Goal: Task Accomplishment & Management: Manage account settings

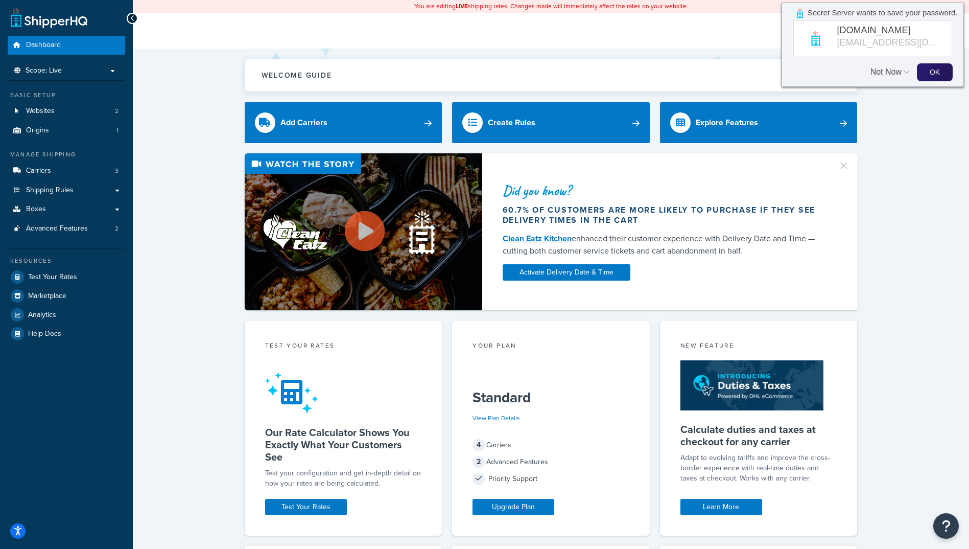
click at [941, 71] on button "OK" at bounding box center [935, 72] width 36 height 18
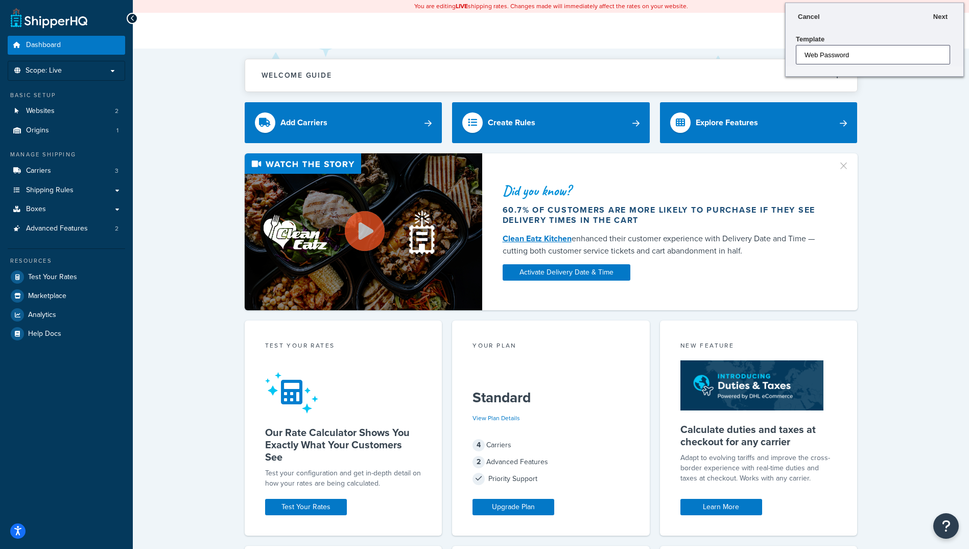
click at [806, 16] on span "Cancel" at bounding box center [809, 17] width 22 height 8
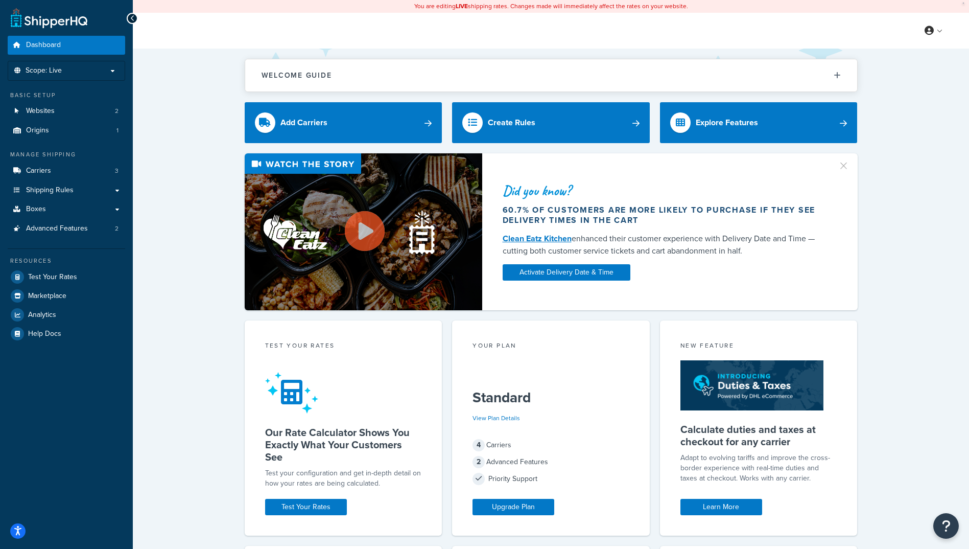
drag, startPoint x: 751, startPoint y: 38, endPoint x: 882, endPoint y: 32, distance: 130.9
click at [753, 37] on div "My Profile Billing Global Settings Contact Us Logout" at bounding box center [551, 31] width 836 height 36
click at [888, 71] on span "Billing" at bounding box center [886, 72] width 17 height 10
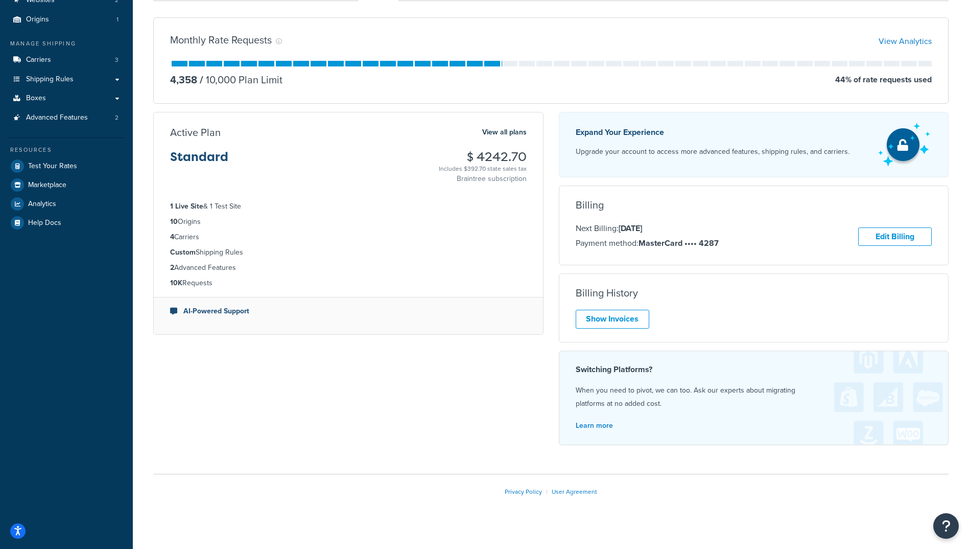
scroll to position [124, 0]
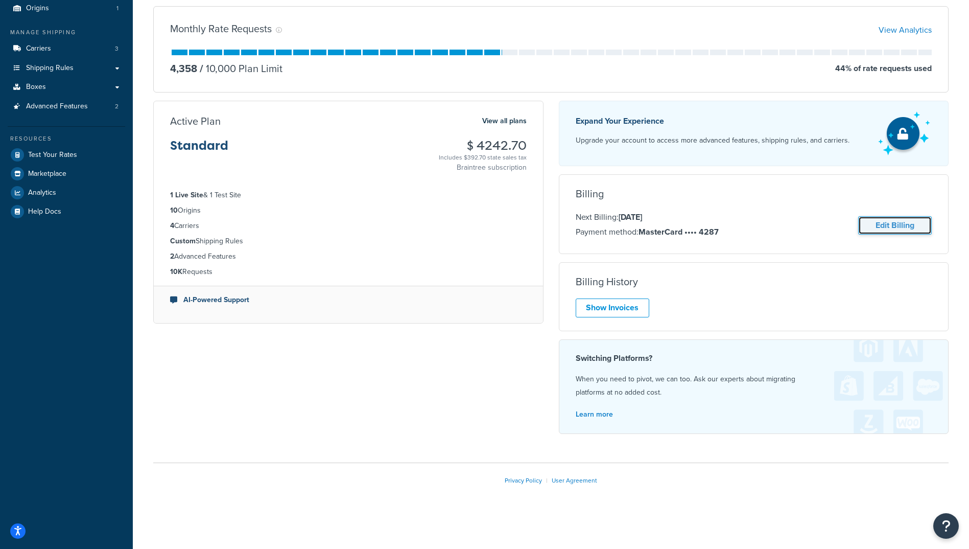
click at [899, 229] on link "Edit Billing" at bounding box center [895, 225] width 74 height 19
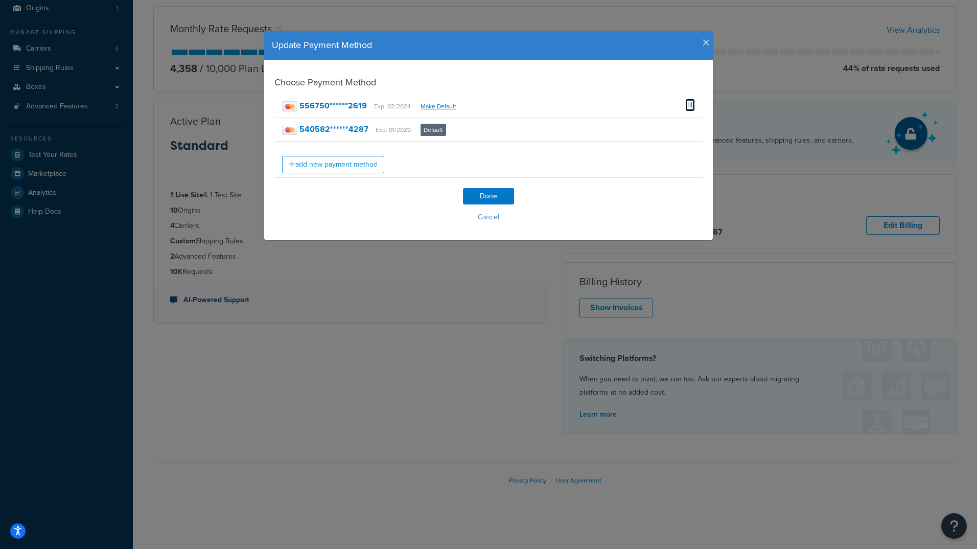
drag, startPoint x: 684, startPoint y: 104, endPoint x: 539, endPoint y: 45, distance: 155.9
click at [685, 104] on span at bounding box center [690, 104] width 10 height 11
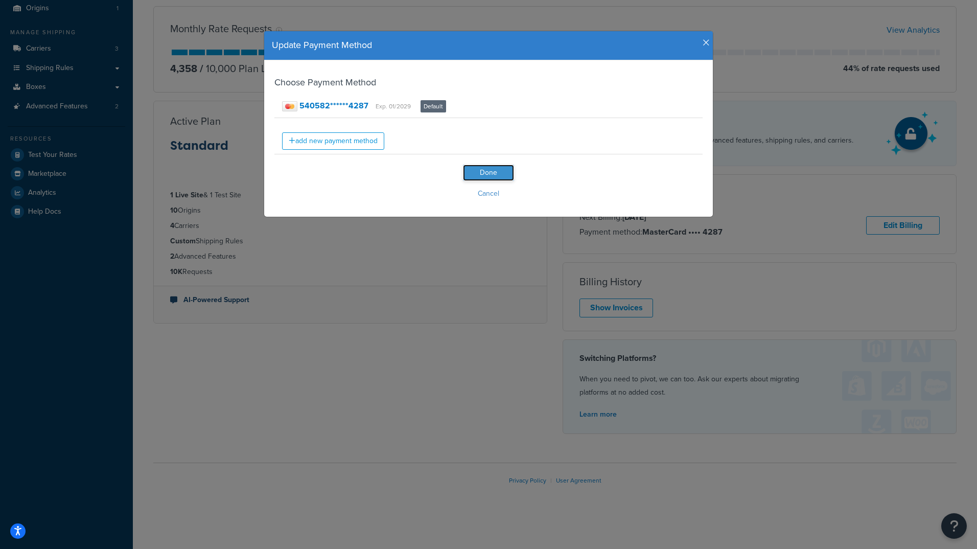
click at [478, 172] on input "Done" at bounding box center [488, 173] width 51 height 16
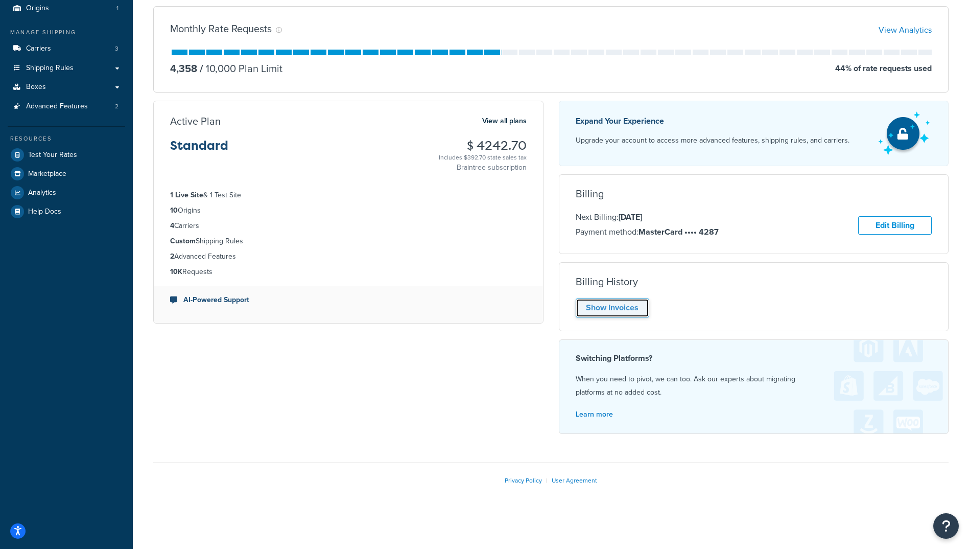
click at [606, 306] on link "Show Invoices" at bounding box center [613, 307] width 74 height 19
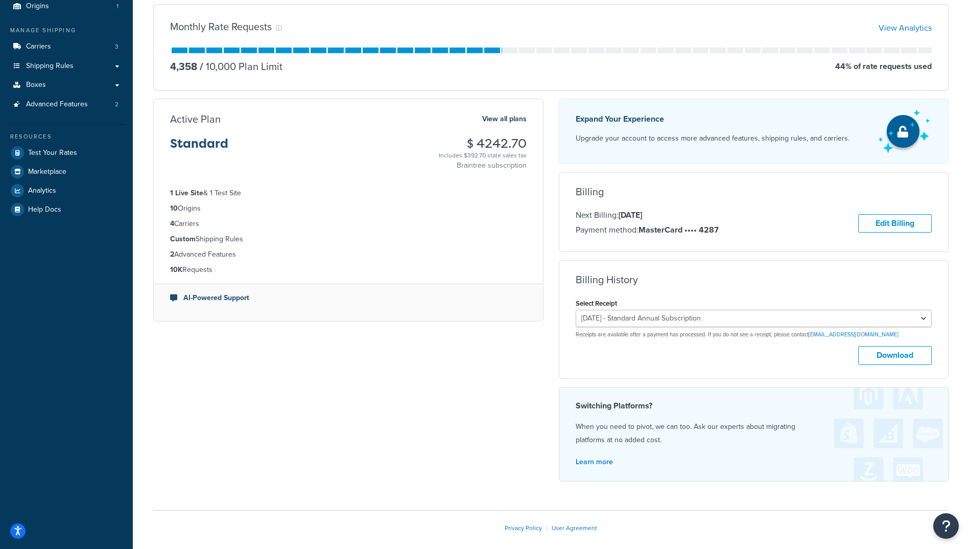
click at [720, 246] on div "Billing Next Billing: [DATE] Payment method: MasterCard •••• 4287 Edit Billing …" at bounding box center [754, 212] width 390 height 80
click at [743, 81] on div "Monthly Rate Requests View Analytics 4,358 / 10,000 Plan Limit 44 % of rate req…" at bounding box center [551, 47] width 796 height 86
click at [879, 227] on link "Edit Billing" at bounding box center [895, 223] width 74 height 19
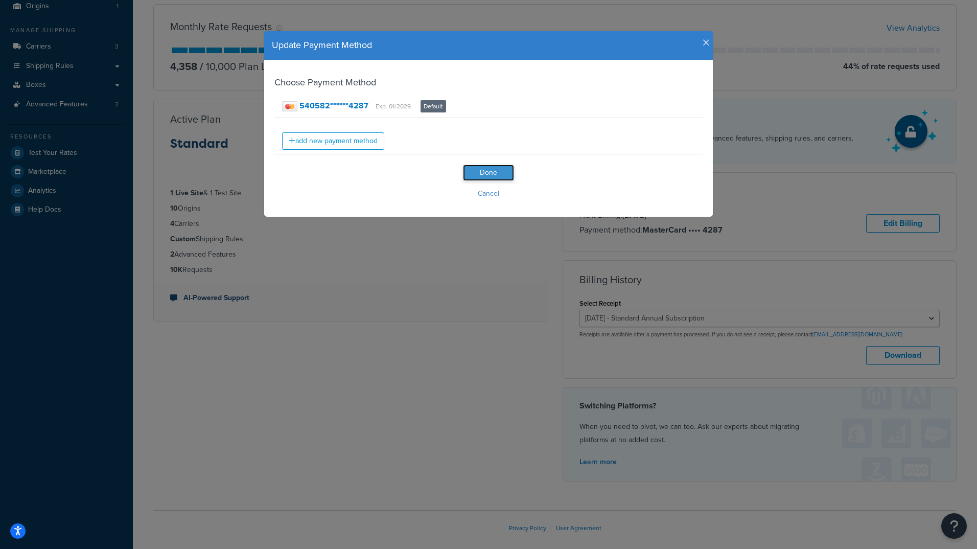
click at [476, 170] on input "Done" at bounding box center [488, 173] width 51 height 16
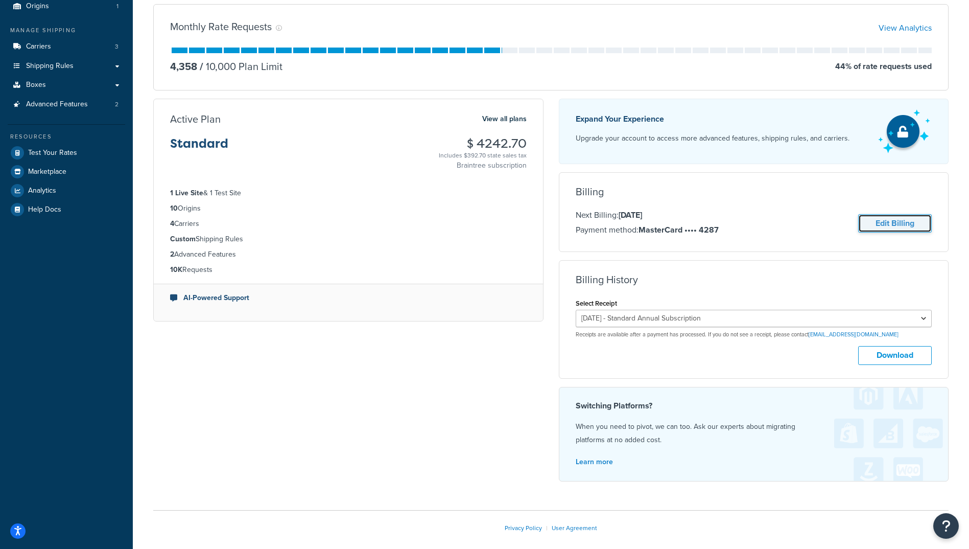
click at [903, 223] on link "Edit Billing" at bounding box center [895, 223] width 74 height 19
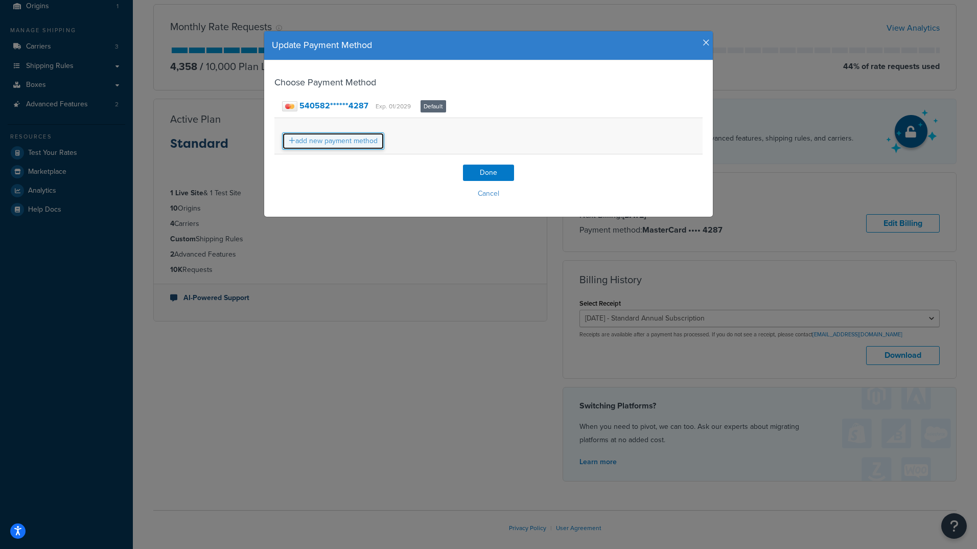
click at [334, 141] on link "add new payment method" at bounding box center [333, 140] width 102 height 17
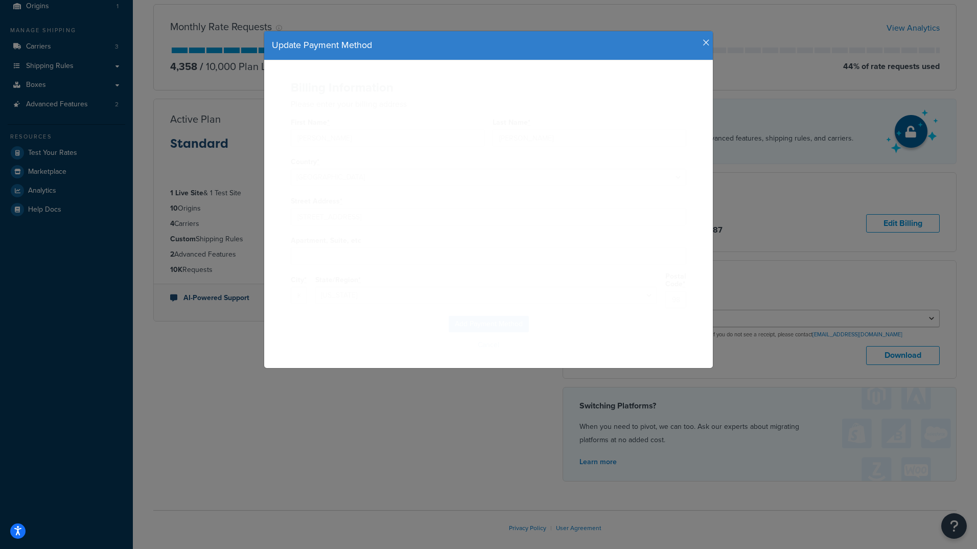
select select
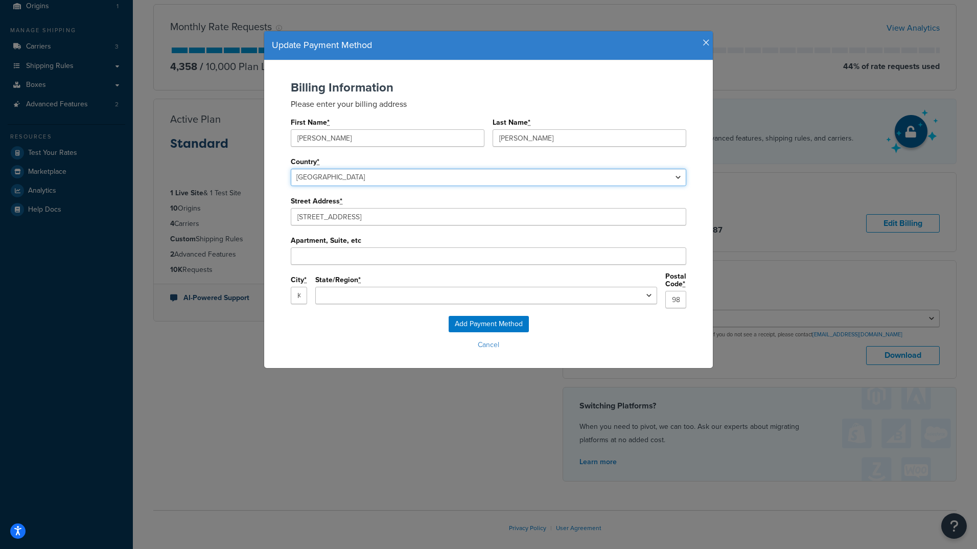
click at [349, 177] on select "[GEOGRAPHIC_DATA] [GEOGRAPHIC_DATA] [GEOGRAPHIC_DATA] [GEOGRAPHIC_DATA] [US_STA…" at bounding box center [488, 177] width 395 height 17
click at [291, 169] on select "[GEOGRAPHIC_DATA] [GEOGRAPHIC_DATA] [GEOGRAPHIC_DATA] [GEOGRAPHIC_DATA] [US_STA…" at bounding box center [488, 177] width 395 height 17
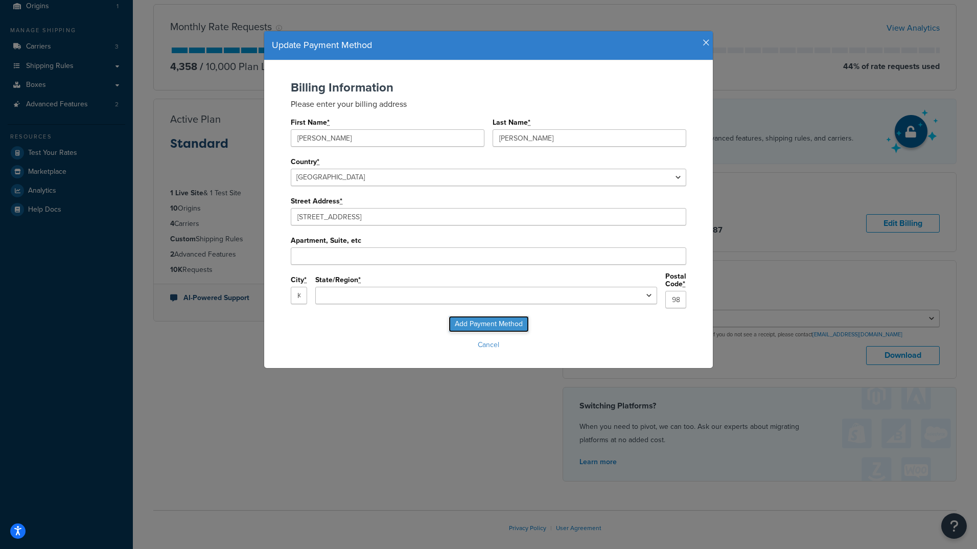
click at [474, 318] on input "Add Payment Method" at bounding box center [489, 324] width 80 height 16
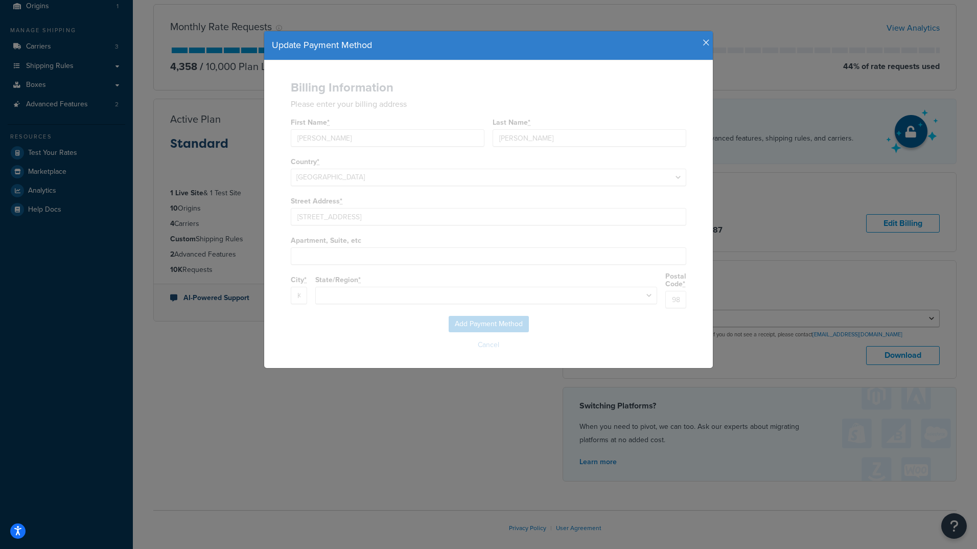
select select "WA"
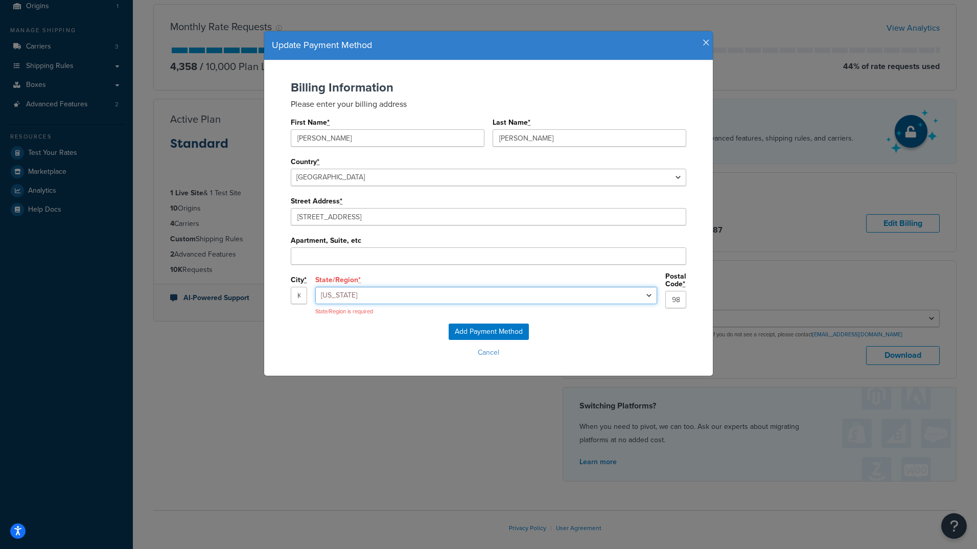
click at [416, 294] on select "[US_STATE] [US_STATE] [US_STATE] [US_STATE] [US_STATE] [US_STATE] [US_STATE] [U…" at bounding box center [486, 295] width 342 height 17
click at [395, 287] on select "[US_STATE] [US_STATE] [US_STATE] [US_STATE] [US_STATE] [US_STATE] [US_STATE] [U…" at bounding box center [486, 295] width 342 height 17
click at [480, 329] on input "Add Payment Method" at bounding box center [489, 331] width 80 height 16
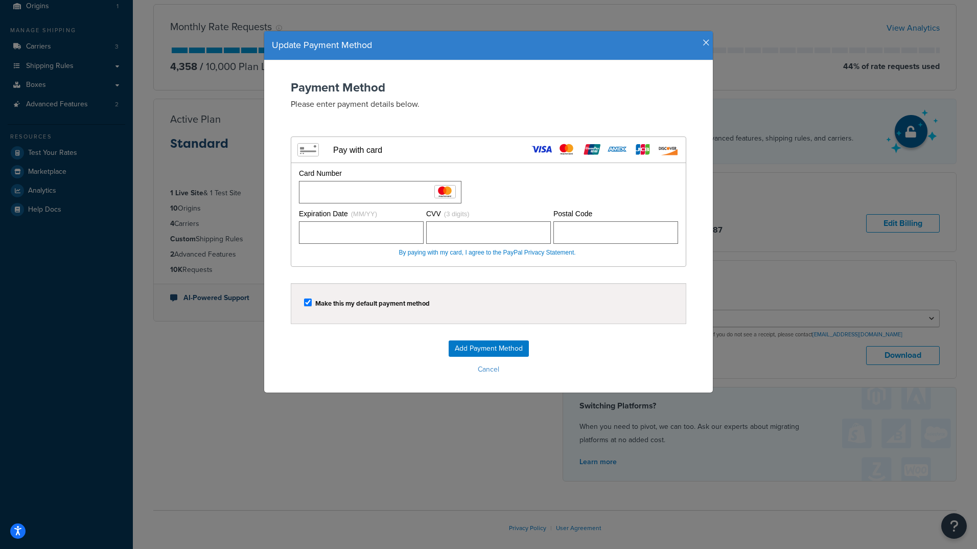
click at [465, 297] on div "Make this my default payment method" at bounding box center [488, 303] width 369 height 14
click at [479, 346] on input "Add Payment Method" at bounding box center [489, 348] width 80 height 16
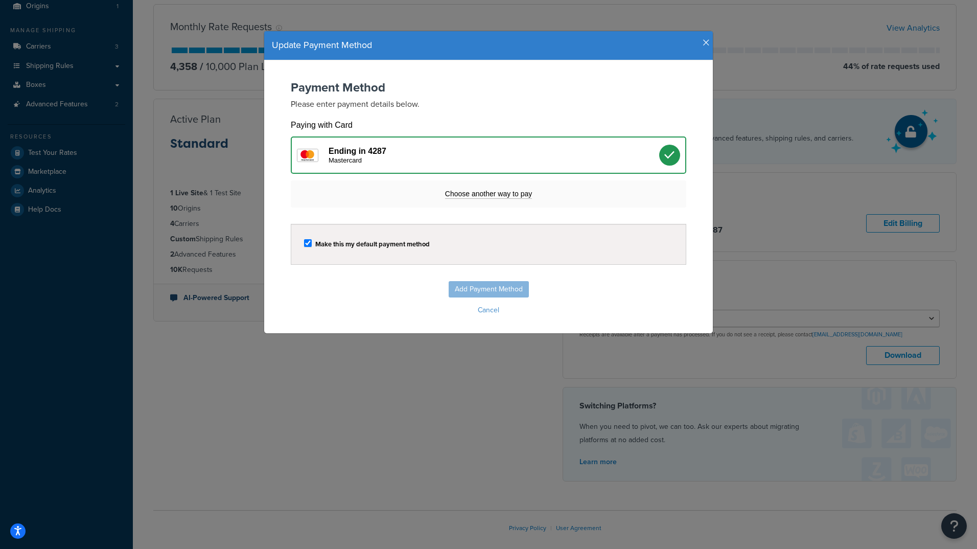
click at [487, 88] on h2 "Payment Method" at bounding box center [488, 87] width 395 height 13
click at [474, 107] on p "Please enter payment details below." at bounding box center [488, 104] width 395 height 12
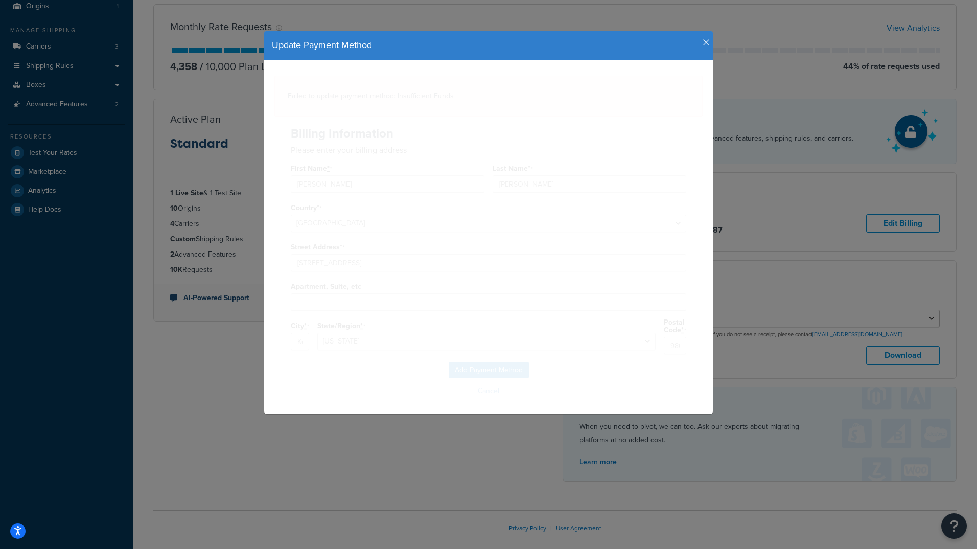
select select
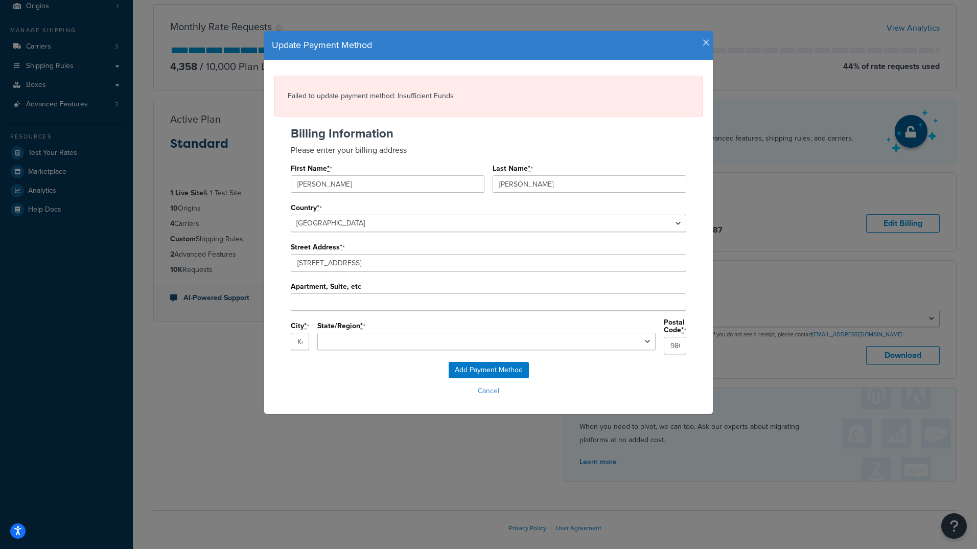
click at [553, 138] on h2 "Billing Information" at bounding box center [488, 133] width 395 height 13
drag, startPoint x: 640, startPoint y: 39, endPoint x: 693, endPoint y: 100, distance: 80.4
click at [693, 100] on div "Update Payment Method Failed to update payment method: Insufficient Funds Billi…" at bounding box center [489, 223] width 450 height 384
drag, startPoint x: 693, startPoint y: 100, endPoint x: 595, endPoint y: 32, distance: 119.0
click at [597, 31] on div "Update Payment Method Failed to update payment method: Insufficient Funds Billi…" at bounding box center [489, 223] width 450 height 384
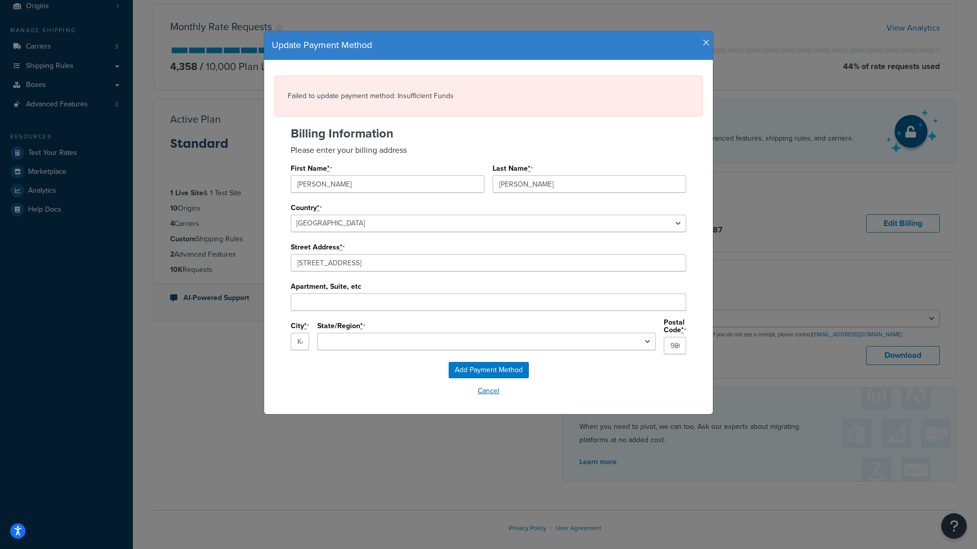
click at [485, 388] on button "Cancel" at bounding box center [488, 390] width 428 height 15
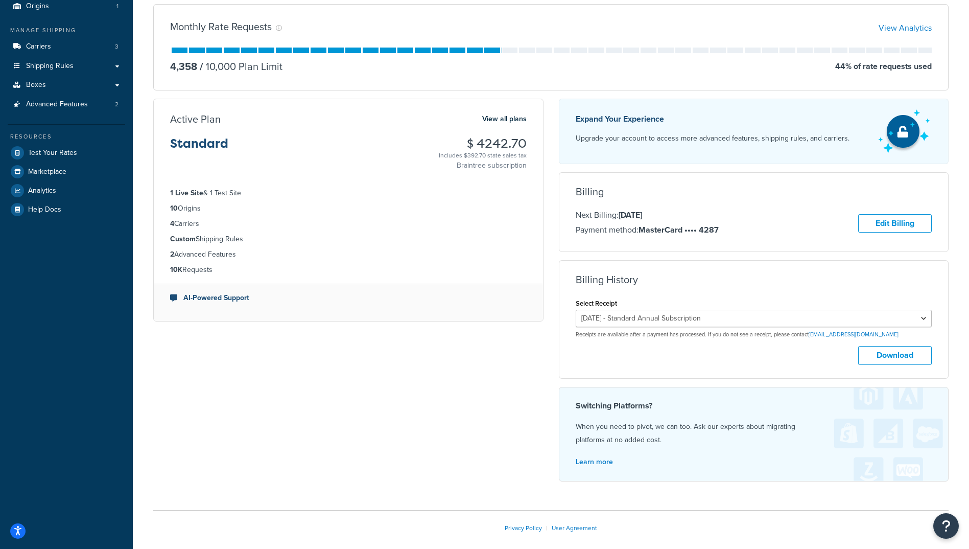
click at [302, 426] on div "Monthly Rate Requests View Analytics 4,358 / 10,000 Plan Limit 44 % of rate req…" at bounding box center [551, 243] width 811 height 494
